Goal: Information Seeking & Learning: Check status

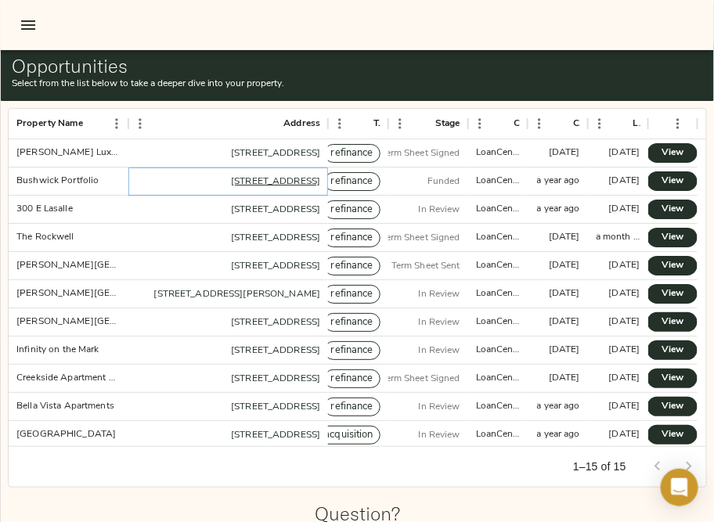
click at [231, 177] on link "283 Evergreen Ave, Brooklyn, NY 11221" at bounding box center [275, 181] width 89 height 9
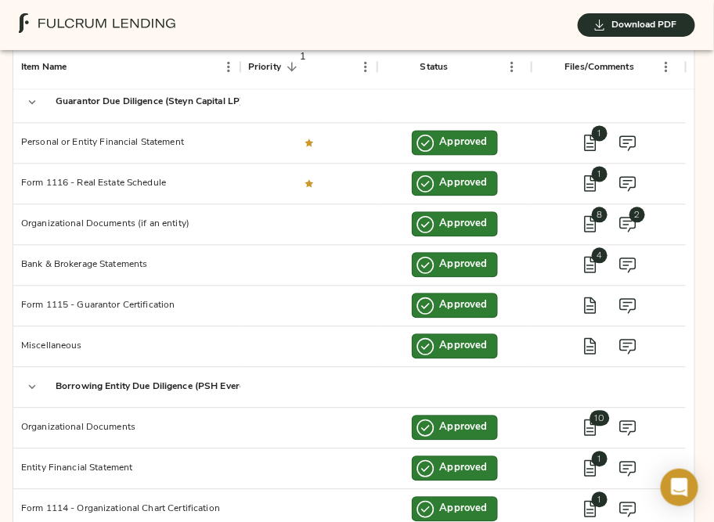
scroll to position [741, 0]
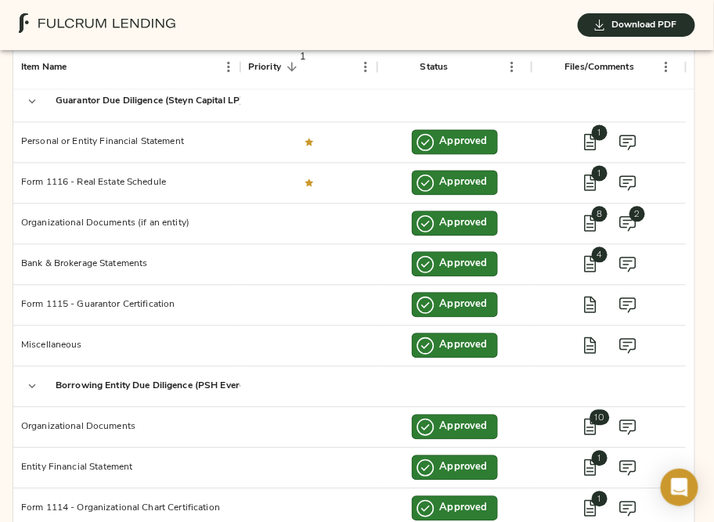
click at [211, 8] on div "Download PDF" at bounding box center [357, 25] width 714 height 50
click at [584, 135] on icon "view files" at bounding box center [590, 143] width 12 height 16
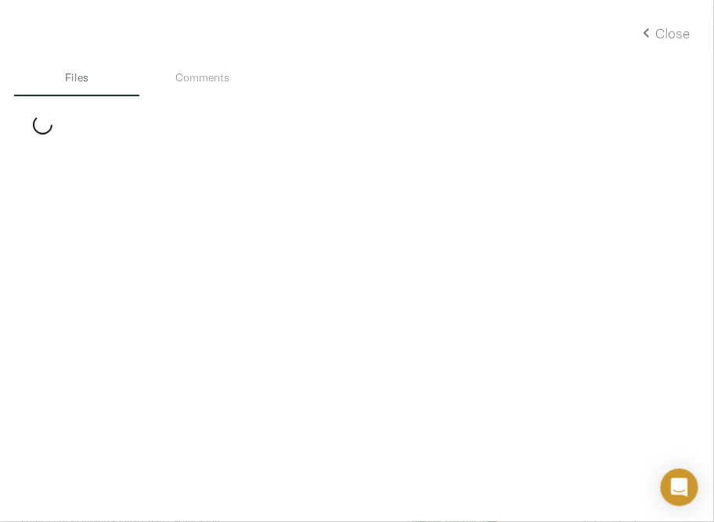
scroll to position [4626, 0]
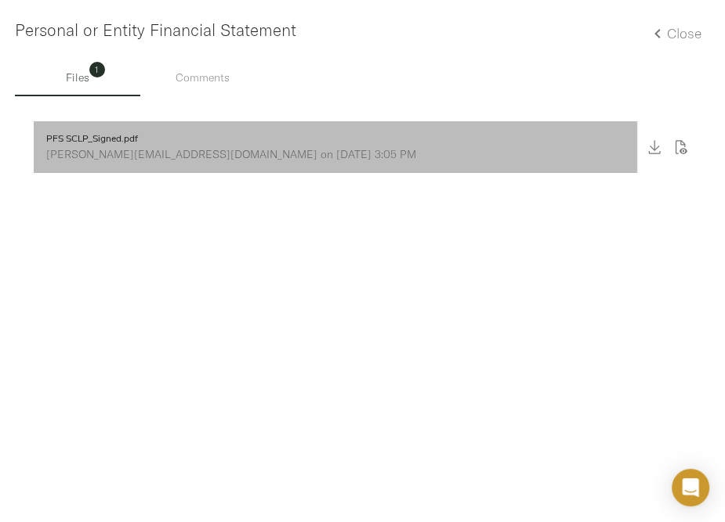
click at [165, 150] on p "[PERSON_NAME][EMAIL_ADDRESS][DOMAIN_NAME] on [DATE] 3:05 PM" at bounding box center [335, 154] width 578 height 16
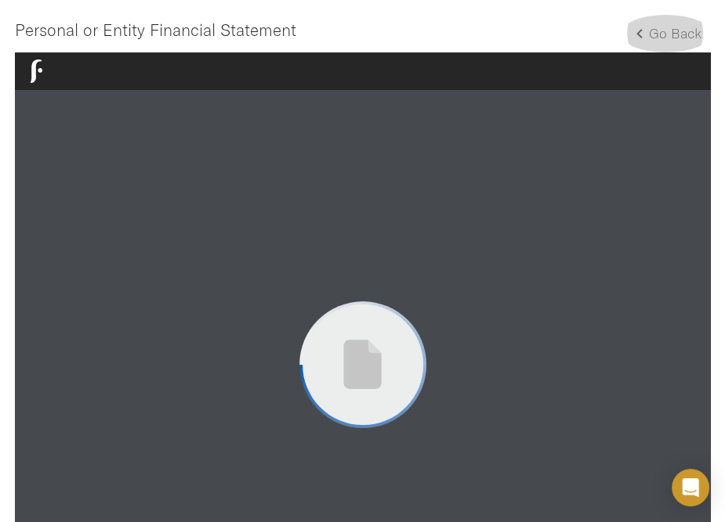
click at [649, 39] on h5 "Go Back" at bounding box center [675, 33] width 52 height 18
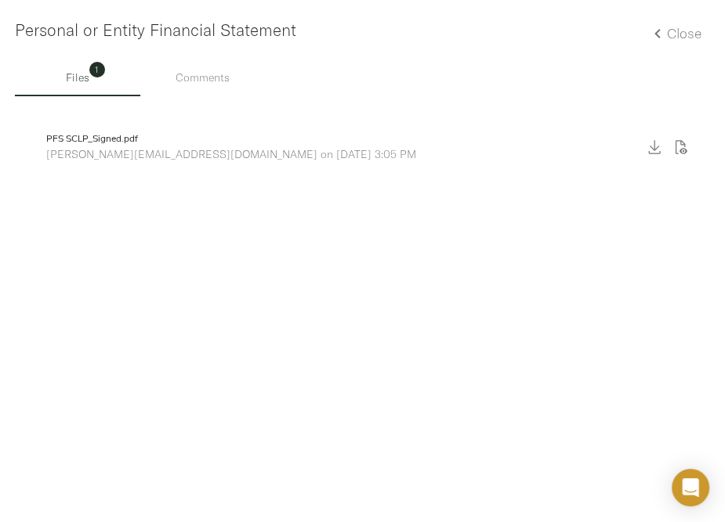
click at [688, 27] on h5 "Close" at bounding box center [684, 33] width 34 height 18
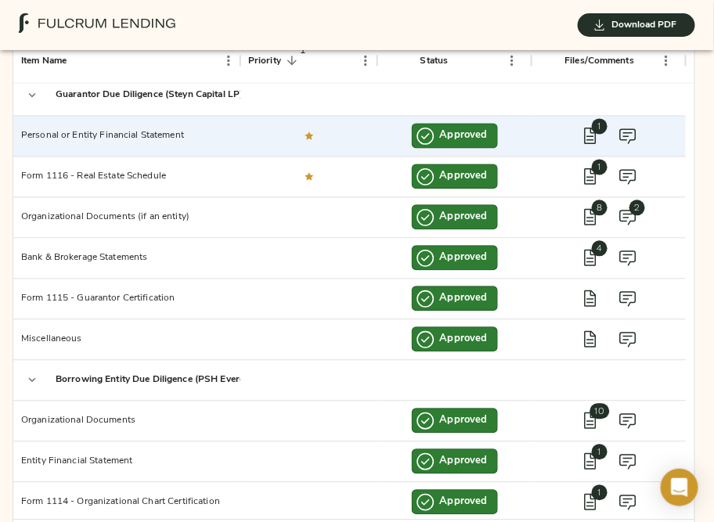
click at [9, 444] on div "Item Name Priority 1 Status Files/Comments Payoff Statement from Existing Lende…" at bounding box center [353, 300] width 689 height 529
click at [591, 127] on icon "view files" at bounding box center [590, 136] width 19 height 19
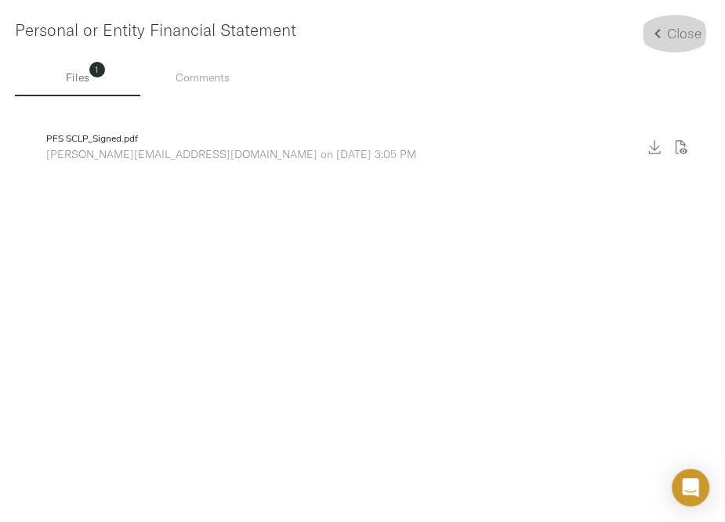
click at [674, 39] on h5 "Close" at bounding box center [684, 33] width 34 height 18
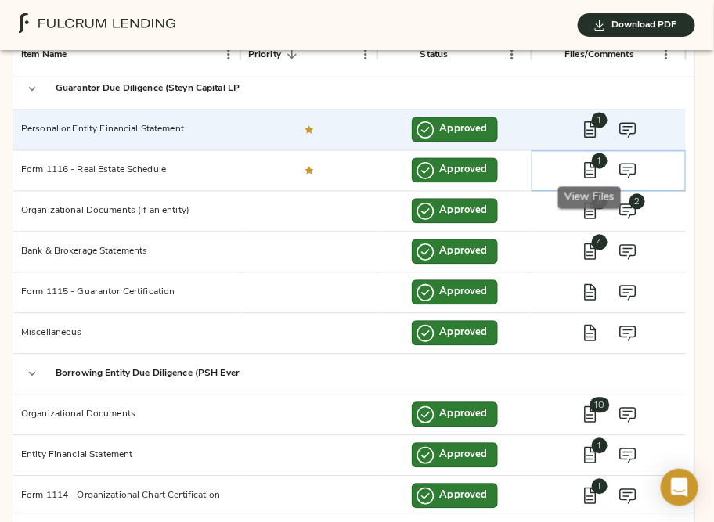
click at [590, 152] on span "1" at bounding box center [591, 171] width 38 height 38
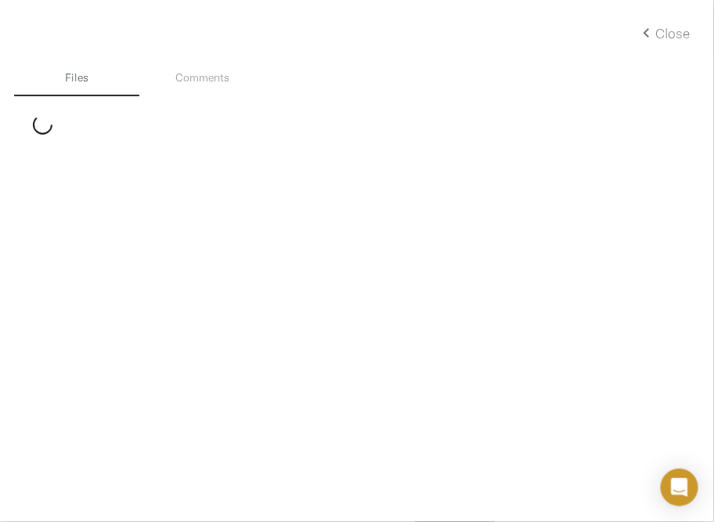
scroll to position [4639, 0]
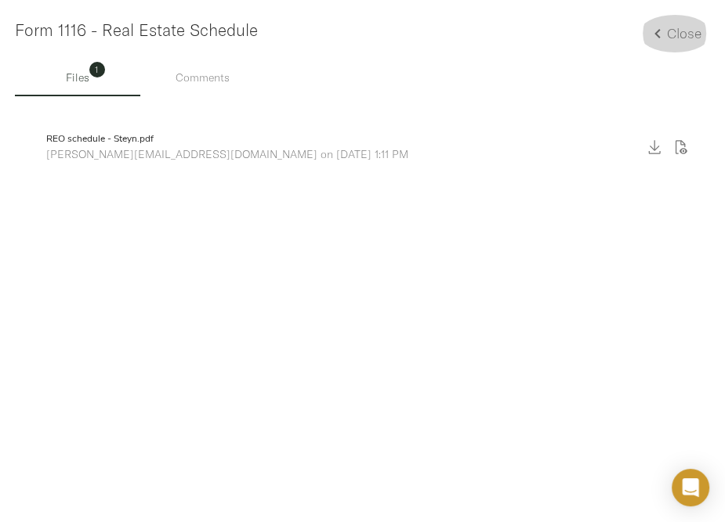
click at [674, 27] on h5 "Close" at bounding box center [684, 33] width 34 height 18
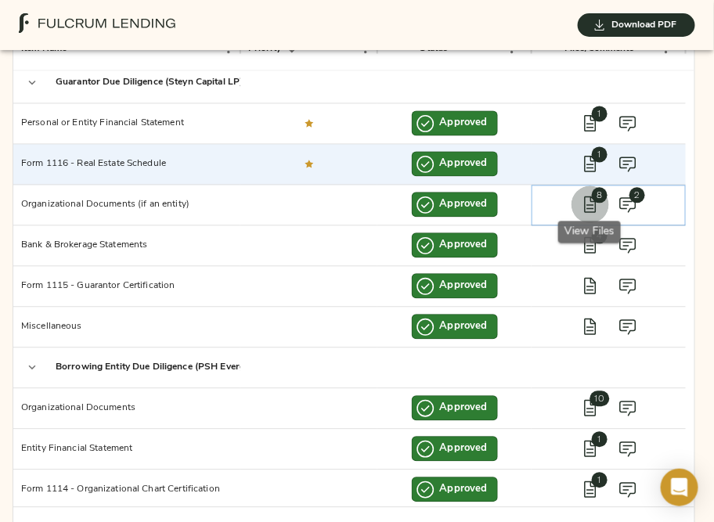
click at [593, 196] on icon "view files" at bounding box center [590, 205] width 19 height 19
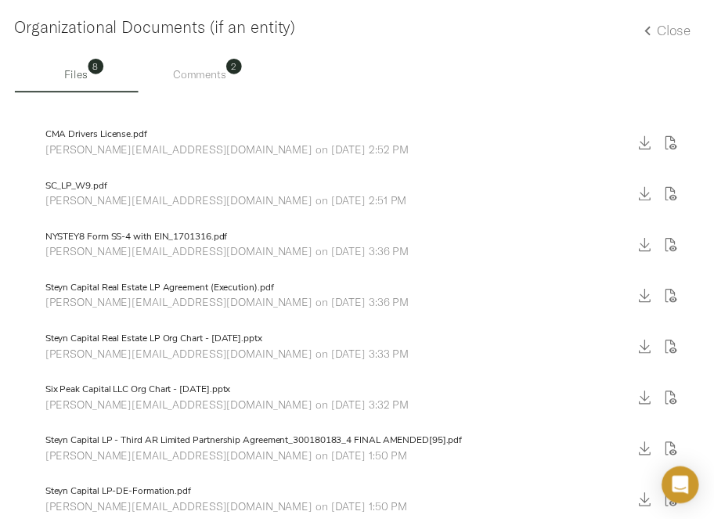
scroll to position [0, 0]
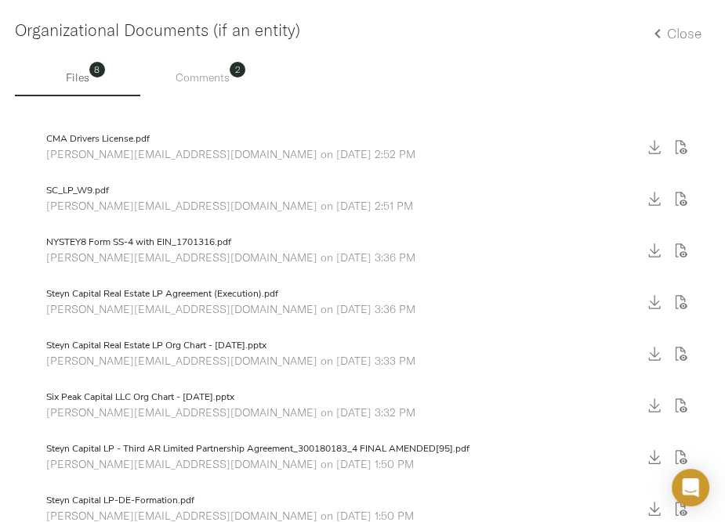
click at [674, 24] on h5 "Close" at bounding box center [684, 33] width 34 height 18
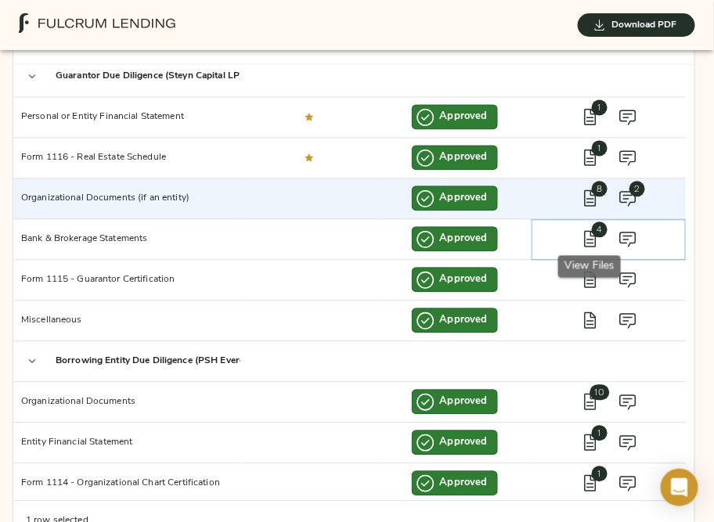
click at [599, 224] on span "4" at bounding box center [600, 230] width 16 height 16
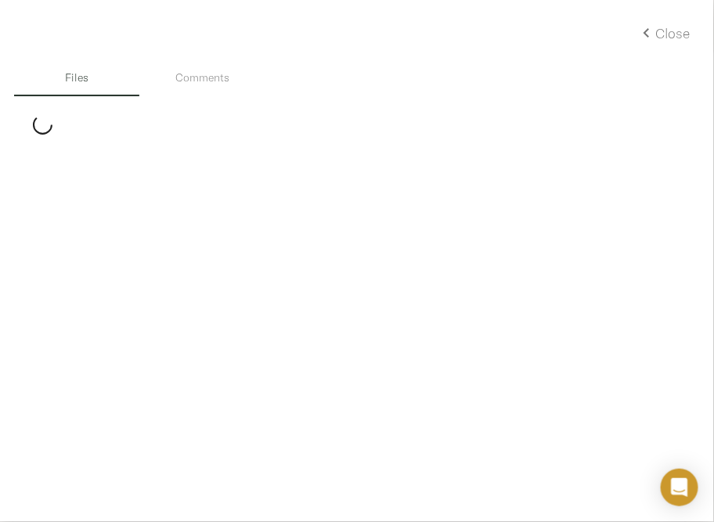
scroll to position [4651, 0]
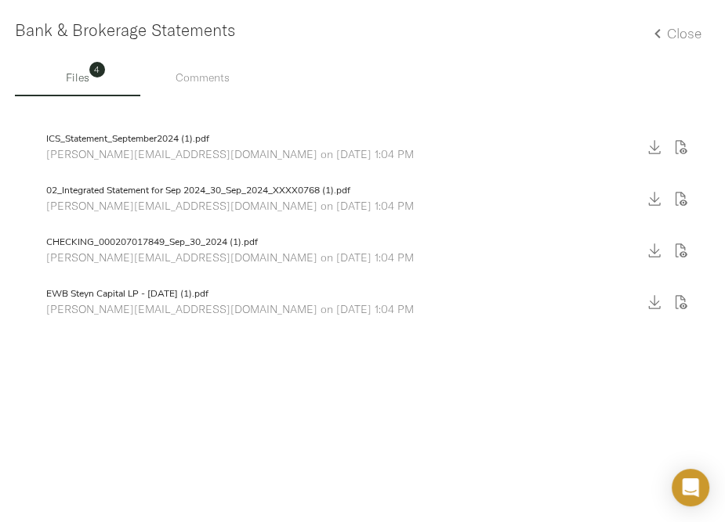
click at [674, 30] on h5 "Close" at bounding box center [684, 33] width 34 height 18
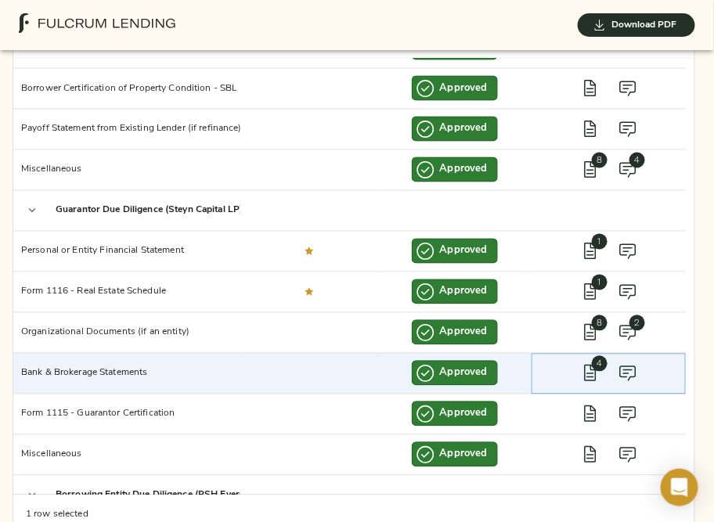
scroll to position [585, 0]
